Goal: Navigation & Orientation: Find specific page/section

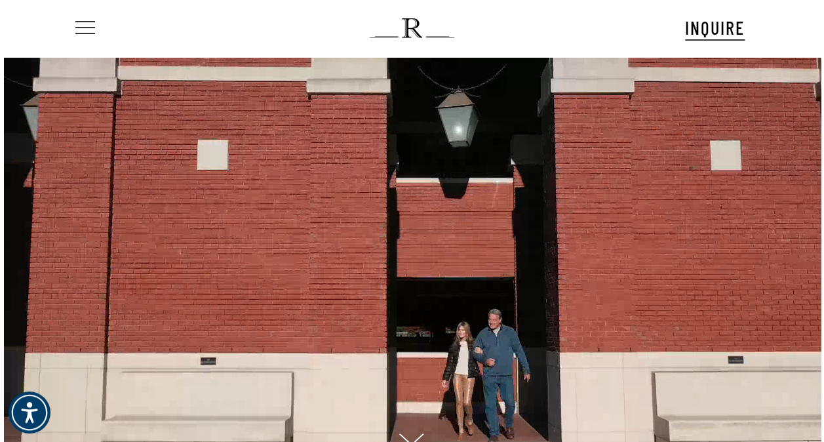
click at [79, 30] on span "Navigation Menu" at bounding box center [85, 28] width 14 height 18
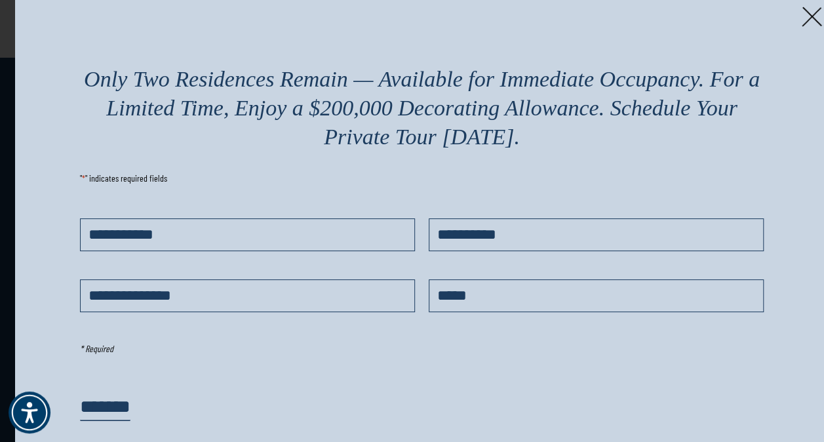
click at [802, 16] on img at bounding box center [812, 17] width 20 height 20
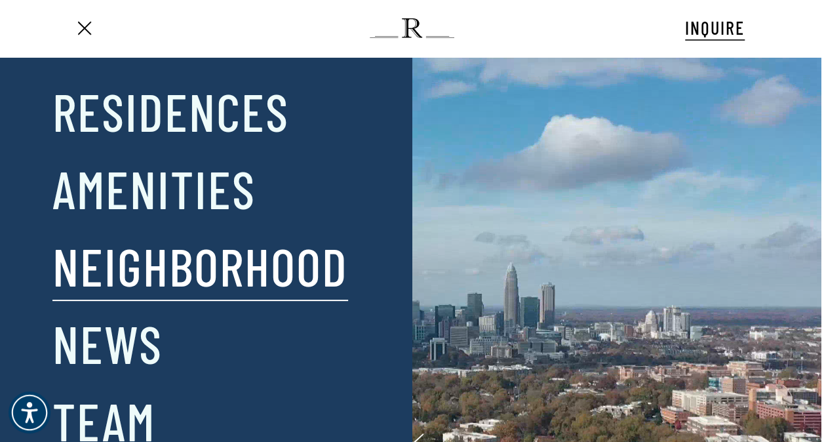
click at [142, 270] on link "Neighborhood" at bounding box center [200, 265] width 296 height 68
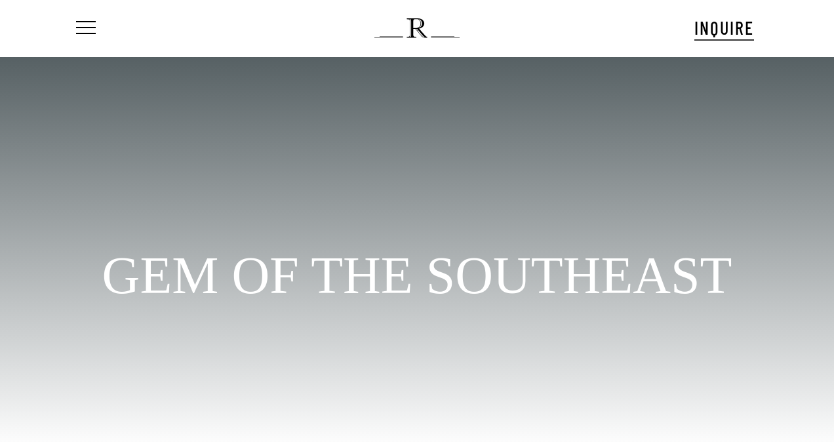
scroll to position [41, 0]
